Goal: Task Accomplishment & Management: Manage account settings

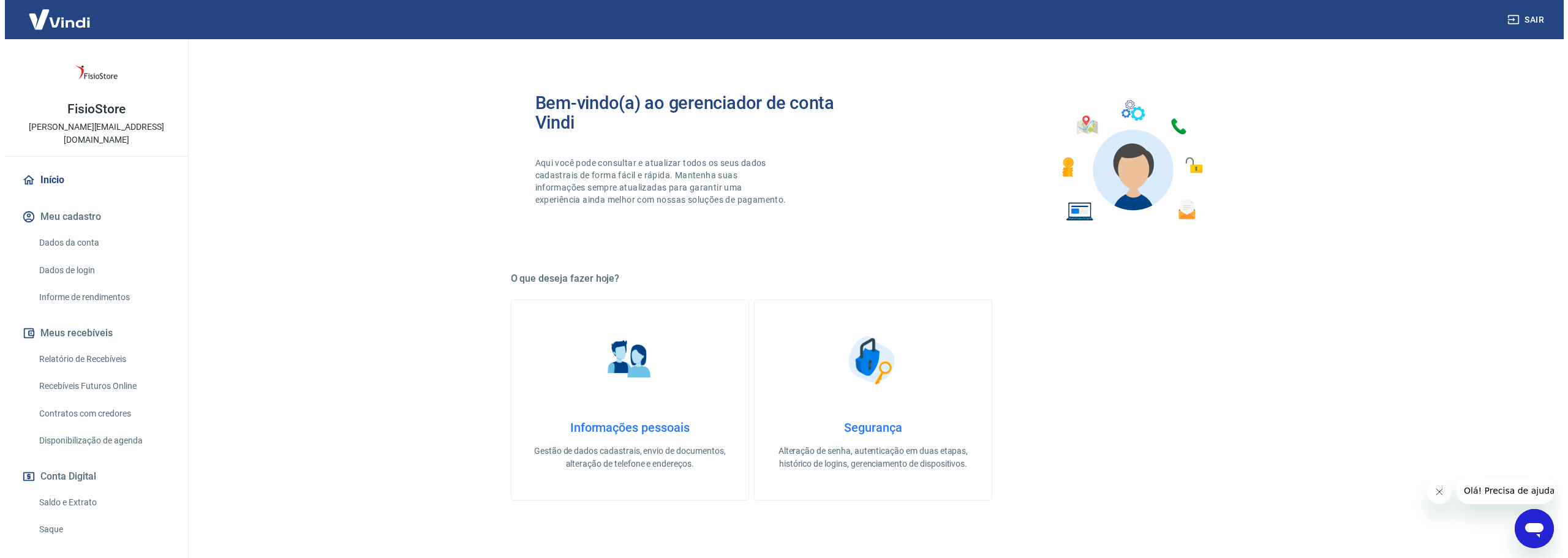
scroll to position [81, 0]
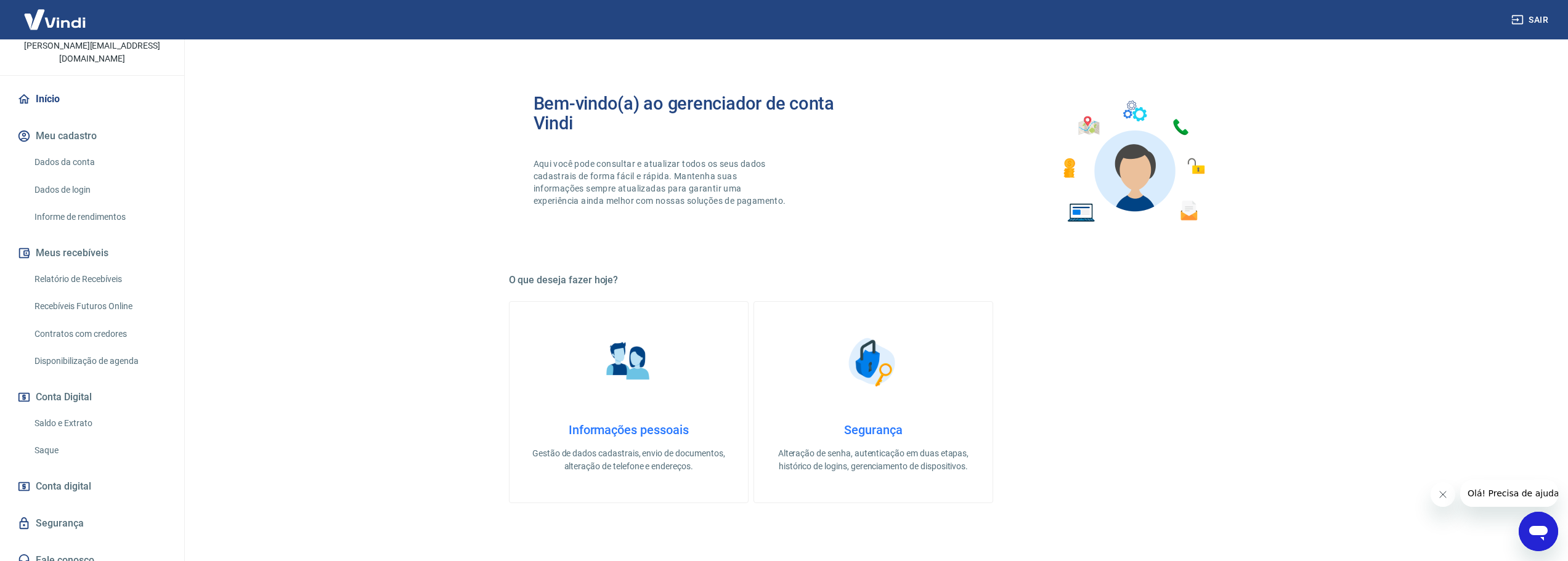
click at [73, 410] on link "Saldo e Extrato" at bounding box center [99, 422] width 139 height 25
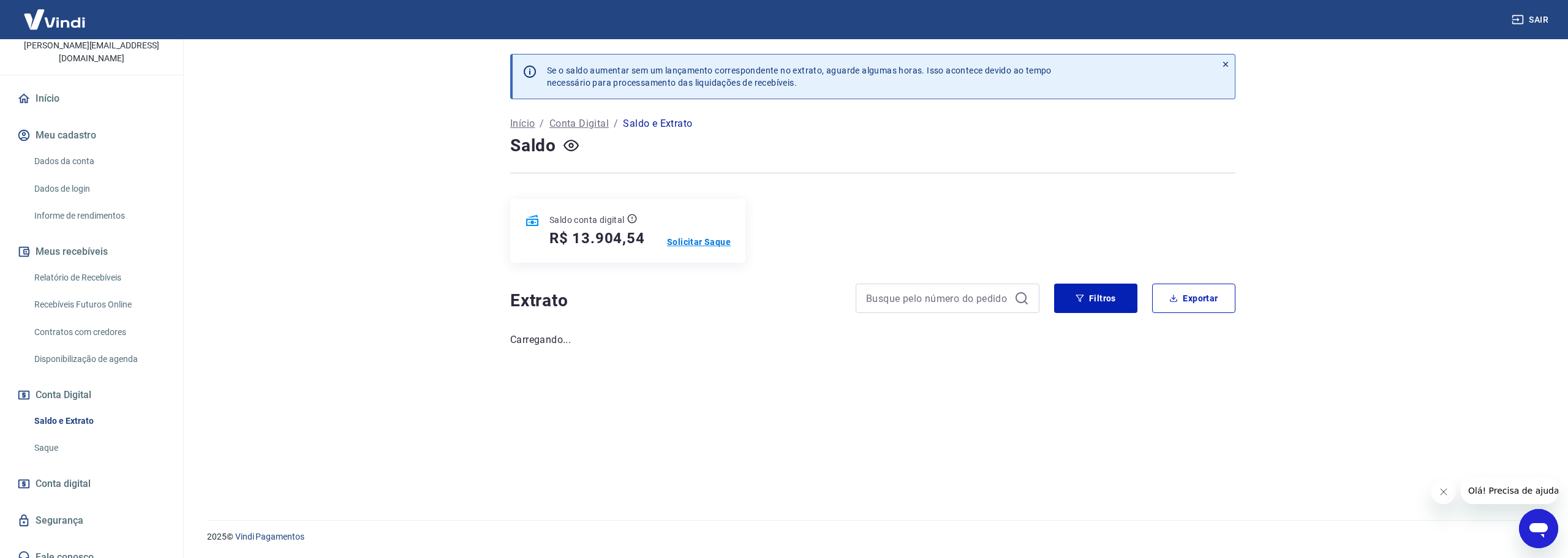
click at [686, 245] on p "Solicitar Saque" at bounding box center [699, 241] width 64 height 12
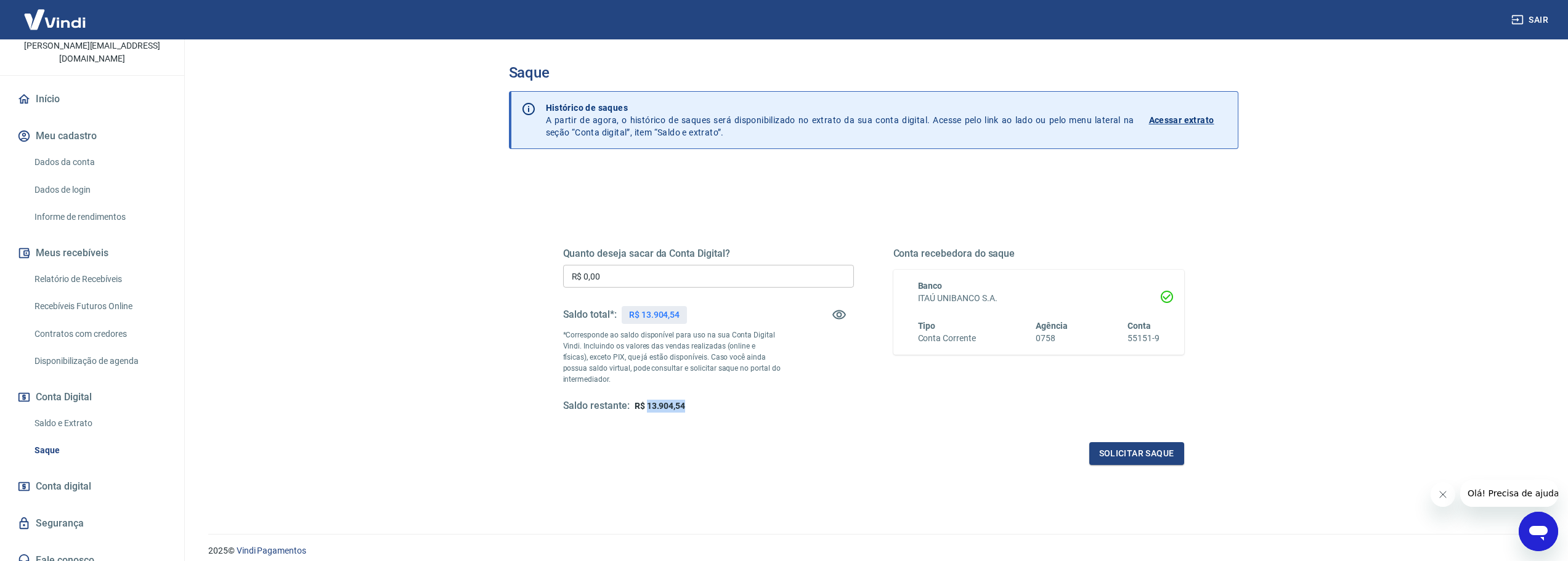
drag, startPoint x: 686, startPoint y: 406, endPoint x: 646, endPoint y: 407, distance: 40.0
click at [646, 407] on div "Saldo restante: R$ 13.904,54" at bounding box center [708, 406] width 290 height 13
copy span "13.904,54"
click at [639, 284] on input "R$ 0,00" at bounding box center [708, 276] width 290 height 23
paste input "text"
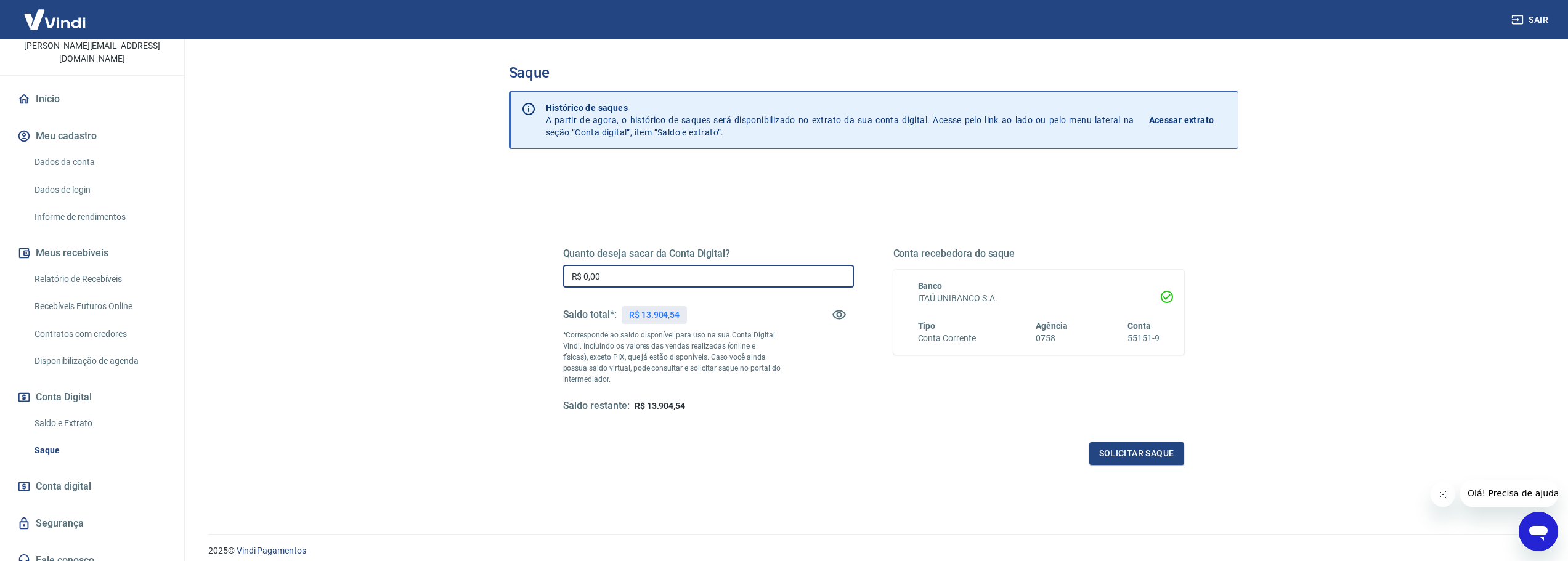
drag, startPoint x: 618, startPoint y: 275, endPoint x: 453, endPoint y: 287, distance: 165.4
click at [453, 287] on main "Saque Histórico de saques A partir de agora, o histórico de saques será disponi…" at bounding box center [873, 300] width 1389 height 521
paste input "13.904,54"
type input "R$ 13.904,54"
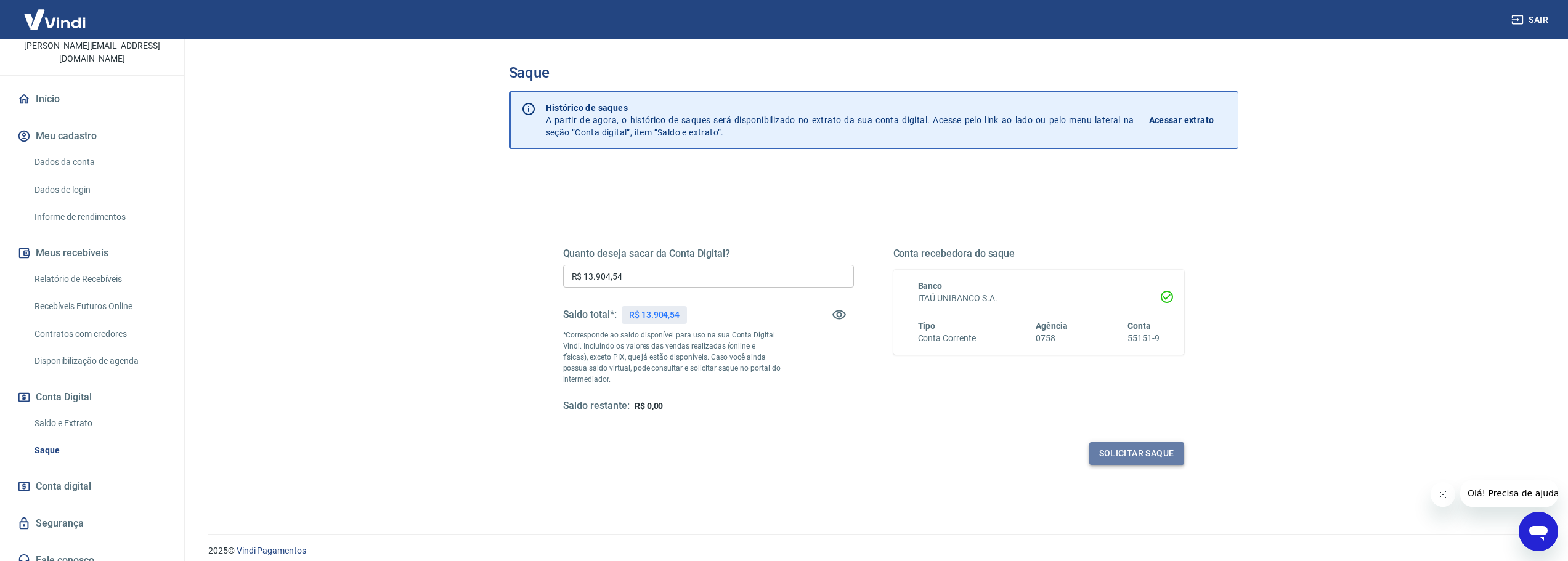
click at [1126, 456] on button "Solicitar saque" at bounding box center [1137, 453] width 95 height 23
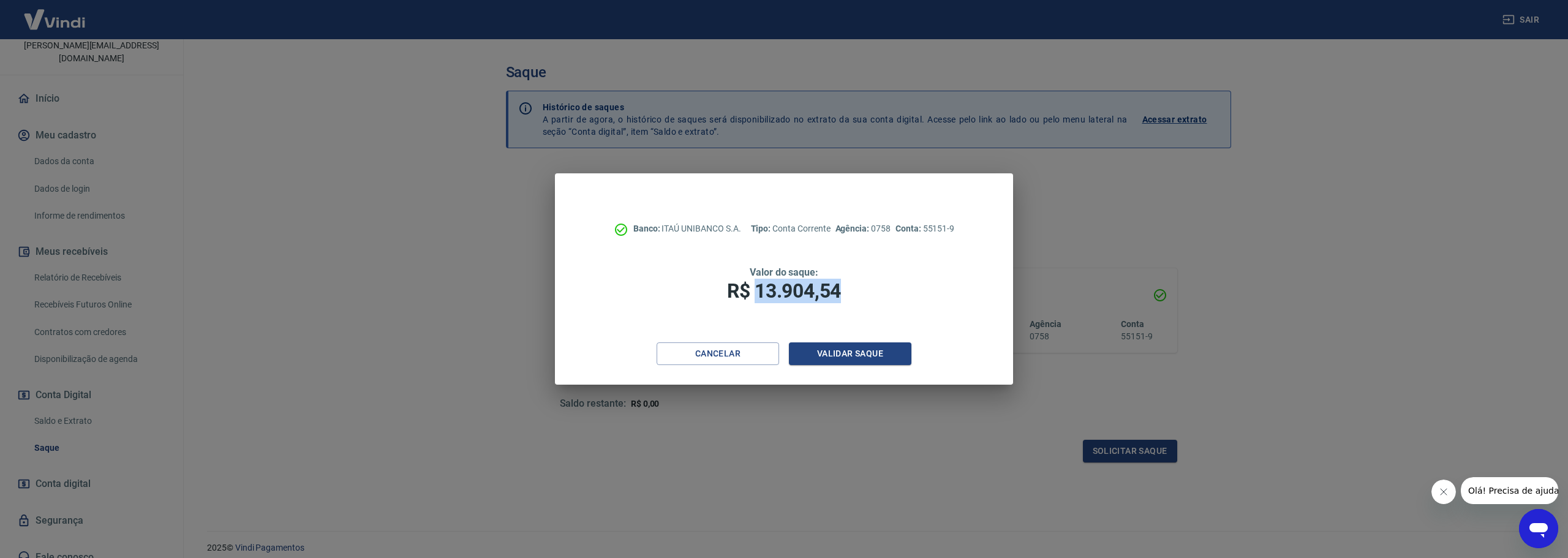
drag, startPoint x: 754, startPoint y: 289, endPoint x: 931, endPoint y: 294, distance: 177.1
click at [931, 294] on h1 "R$ 13.904,54" at bounding box center [784, 291] width 360 height 24
copy span "13.904,54"
click at [838, 357] on button "Validar saque" at bounding box center [850, 354] width 122 height 23
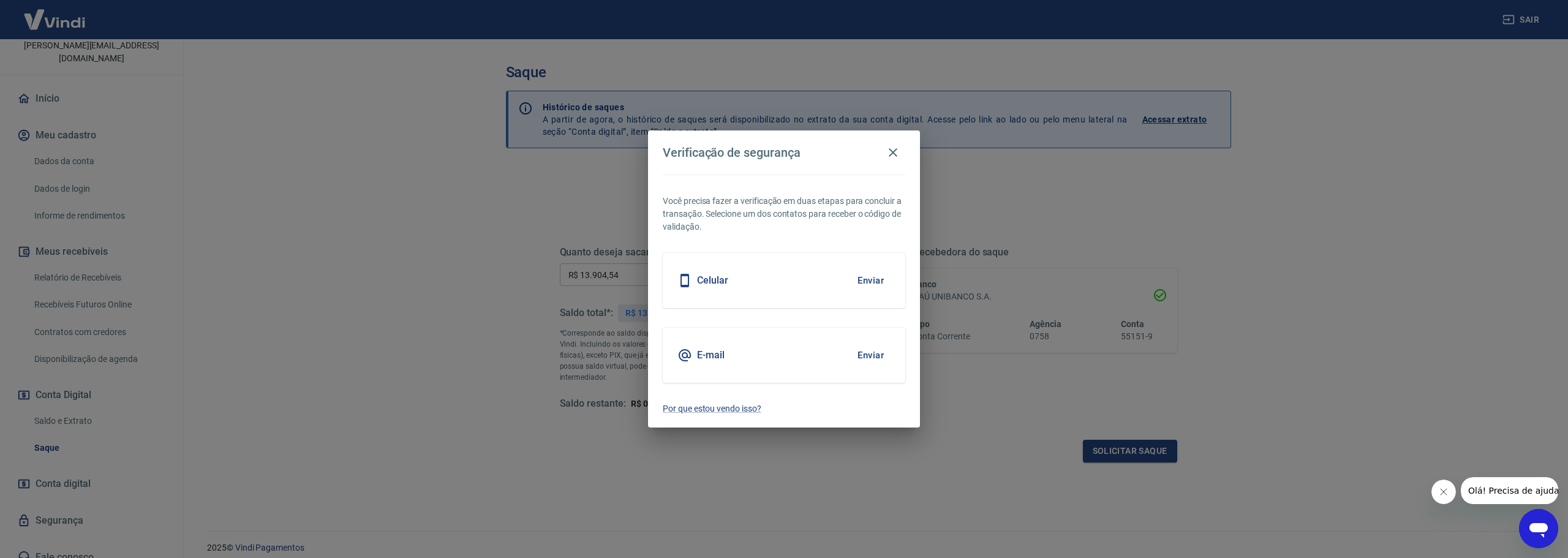
click at [867, 352] on button "Enviar" at bounding box center [871, 355] width 40 height 26
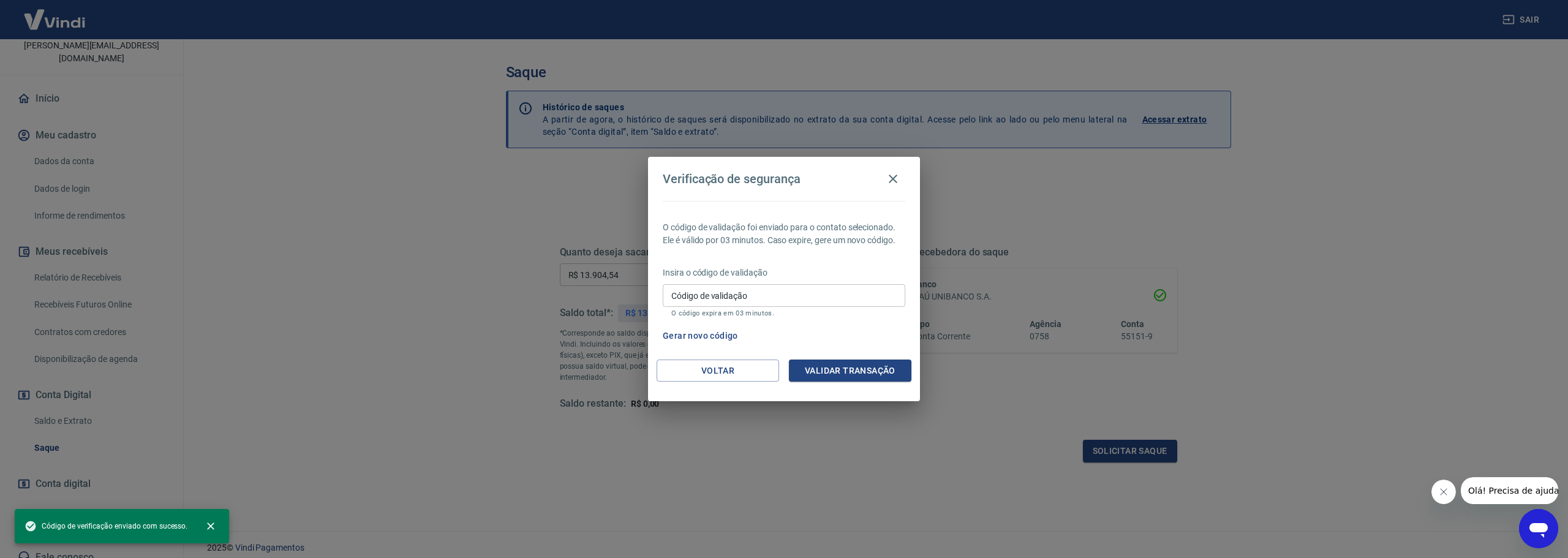
click at [794, 282] on div "Insira o código de validação Código de validação Código de validação O código e…" at bounding box center [784, 293] width 242 height 54
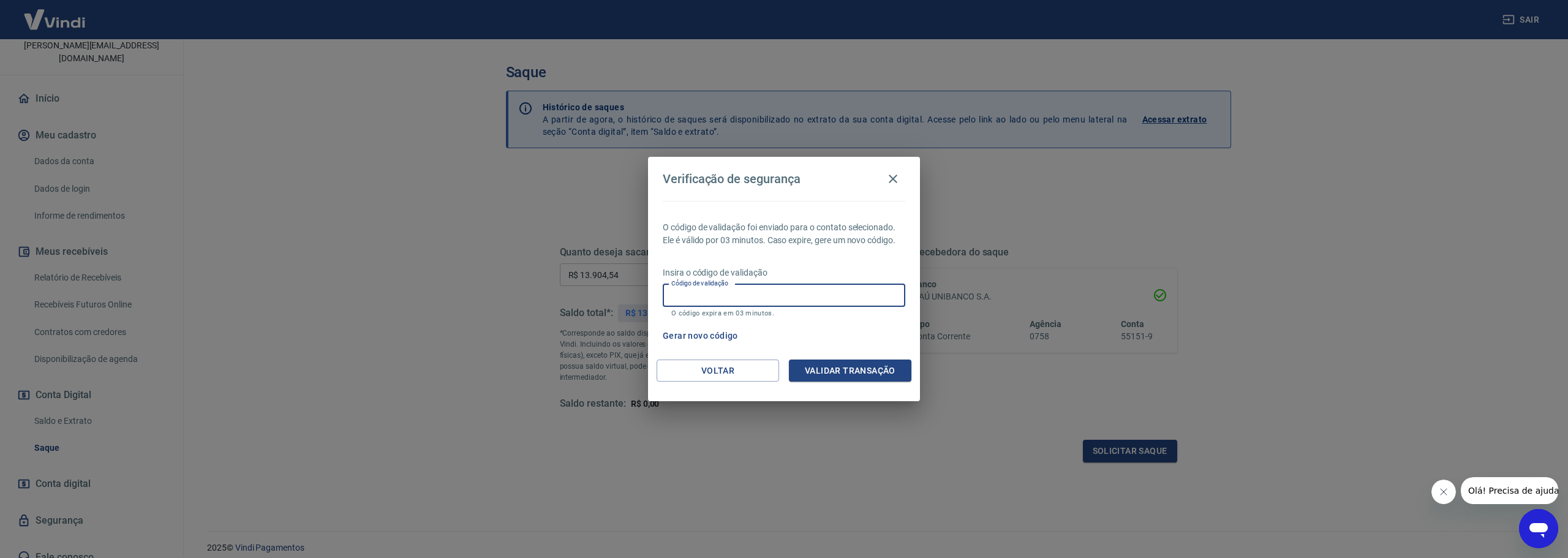
click at [801, 299] on input "Código de validação" at bounding box center [784, 296] width 242 height 23
paste input "377643"
type input "377643"
click at [860, 372] on button "Validar transação" at bounding box center [850, 371] width 122 height 23
